Goal: Task Accomplishment & Management: Manage account settings

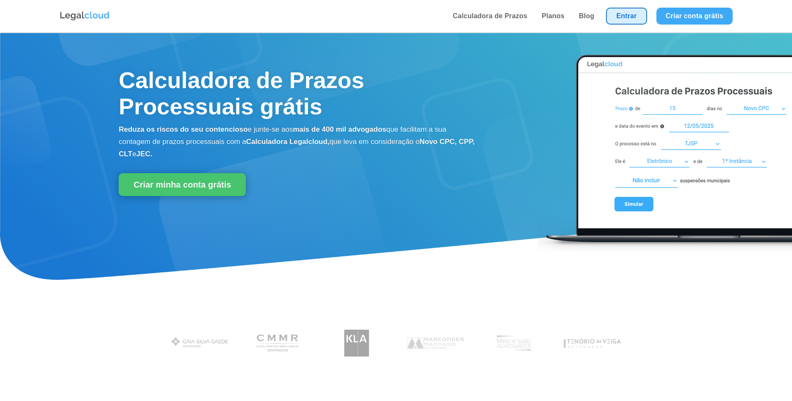
click at [620, 19] on link "Entrar" at bounding box center [626, 16] width 41 height 17
click at [631, 19] on link "Entrar" at bounding box center [626, 16] width 41 height 17
click at [628, 13] on link "Entrar" at bounding box center [626, 16] width 41 height 17
